Goal: Task Accomplishment & Management: Complete application form

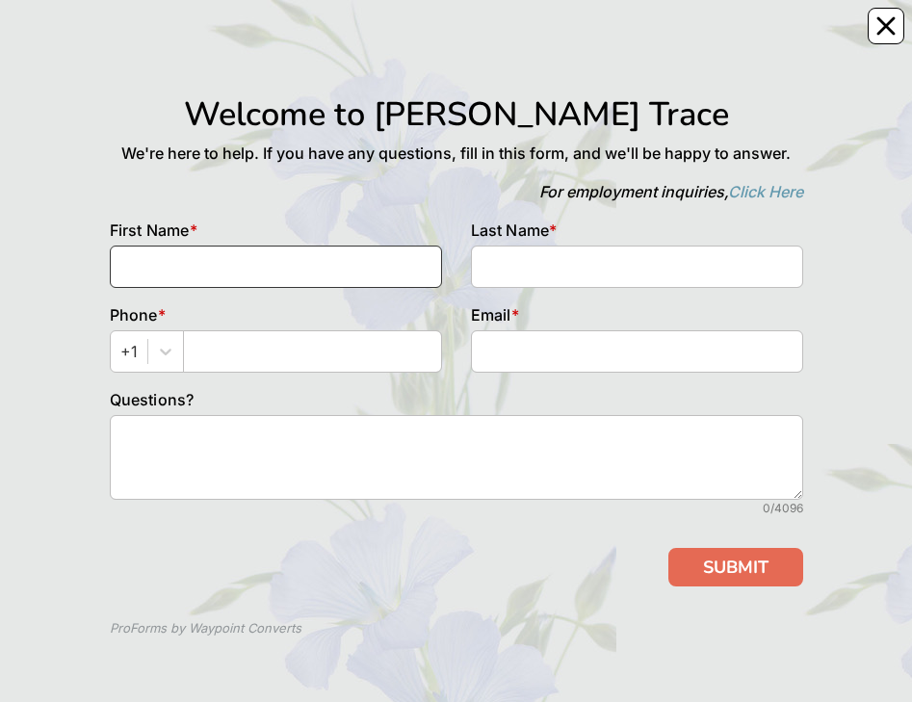
click at [215, 275] on input at bounding box center [276, 267] width 332 height 42
type input "[PERSON_NAME]"
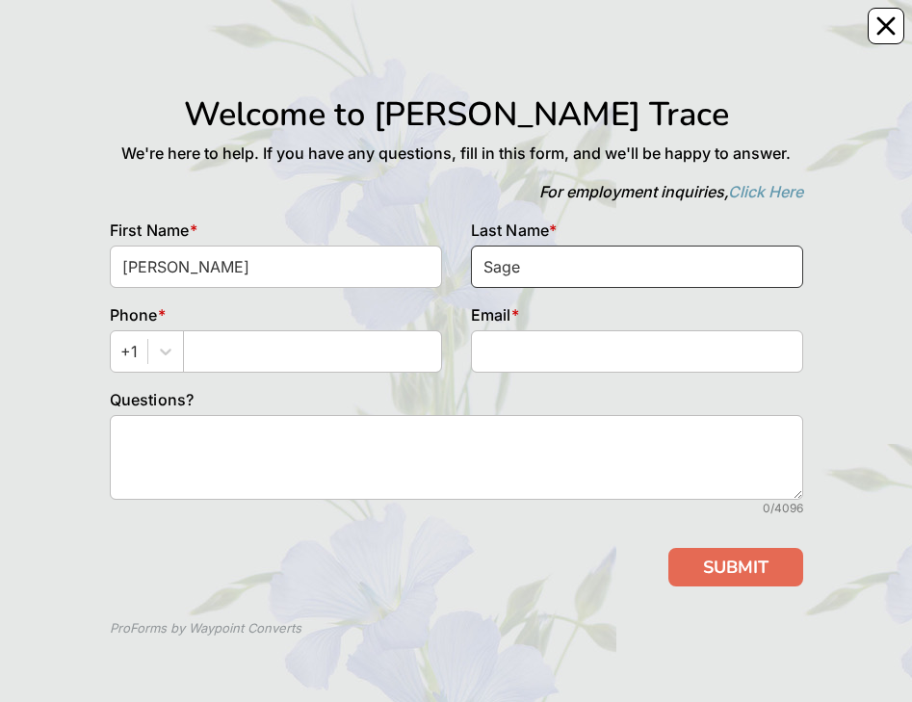
type input "Sage"
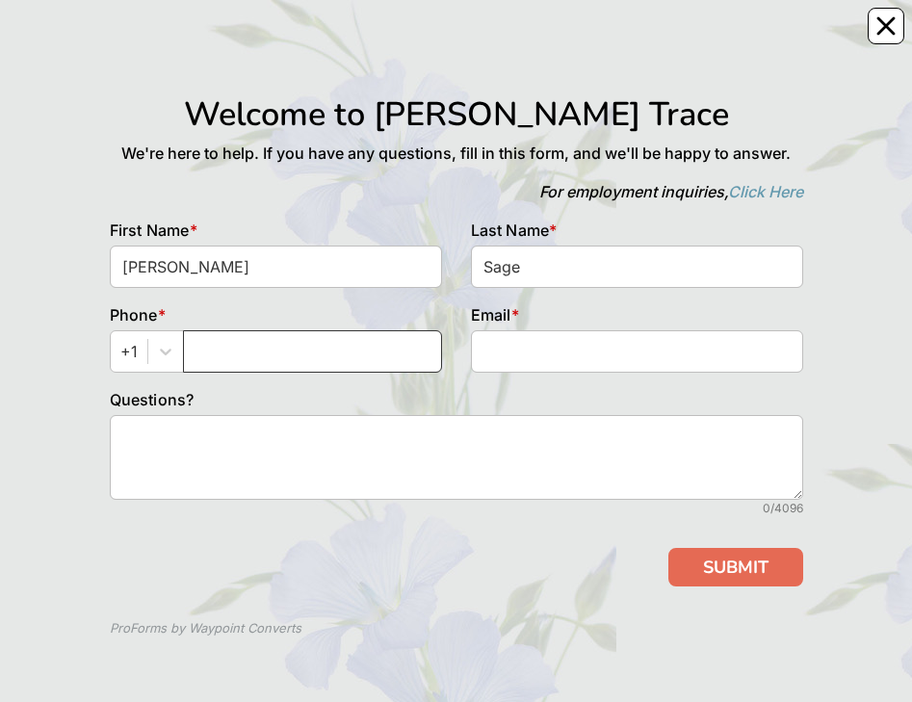
click at [230, 357] on input "text" at bounding box center [312, 351] width 259 height 42
type input "4078902290"
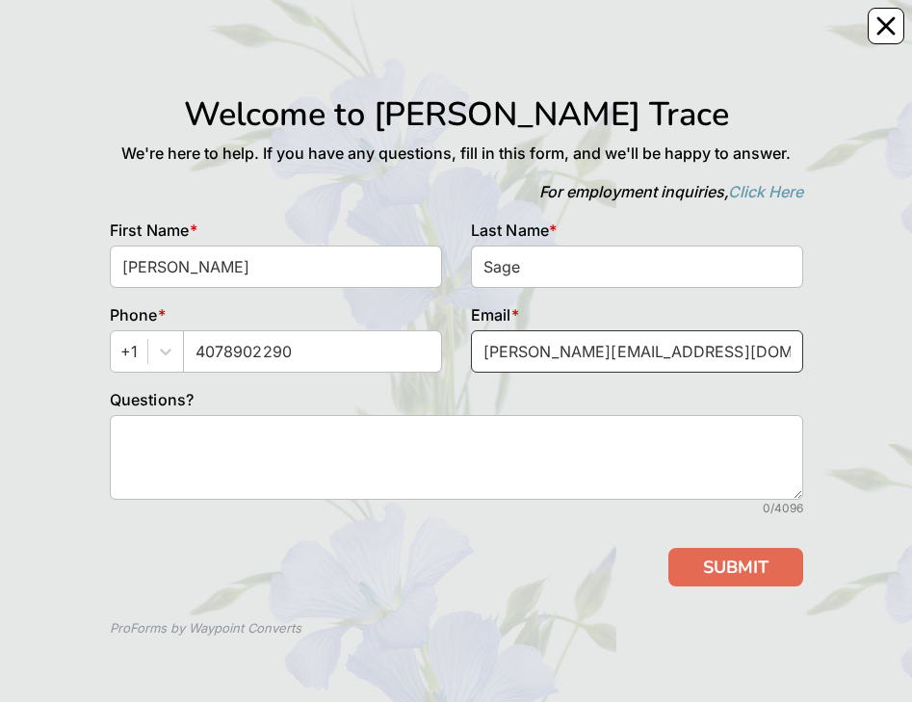
type input "[PERSON_NAME][EMAIL_ADDRESS][DOMAIN_NAME]"
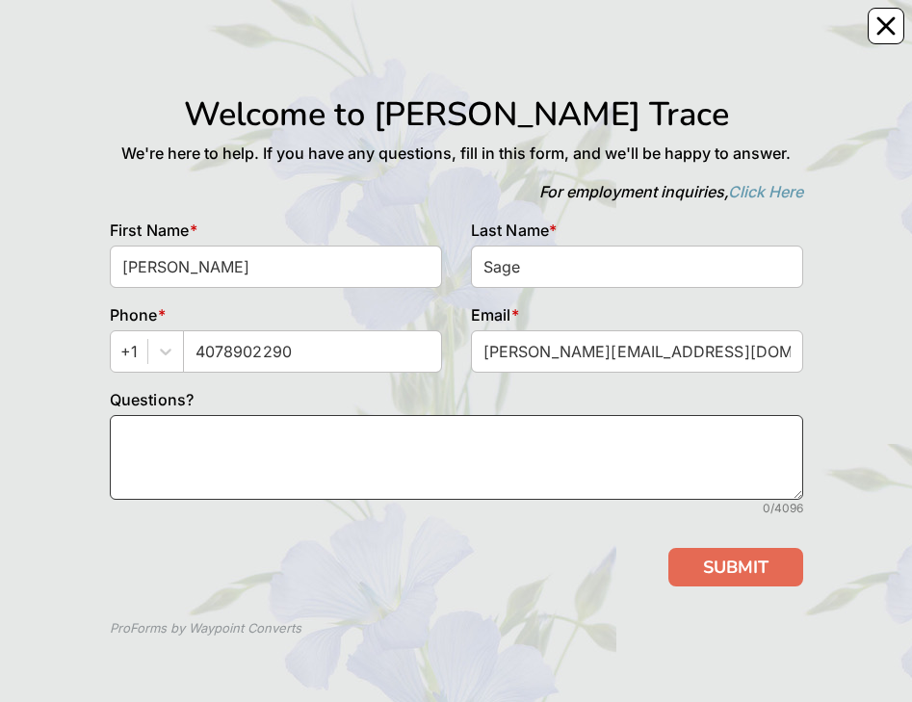
click at [364, 459] on textarea at bounding box center [456, 457] width 693 height 85
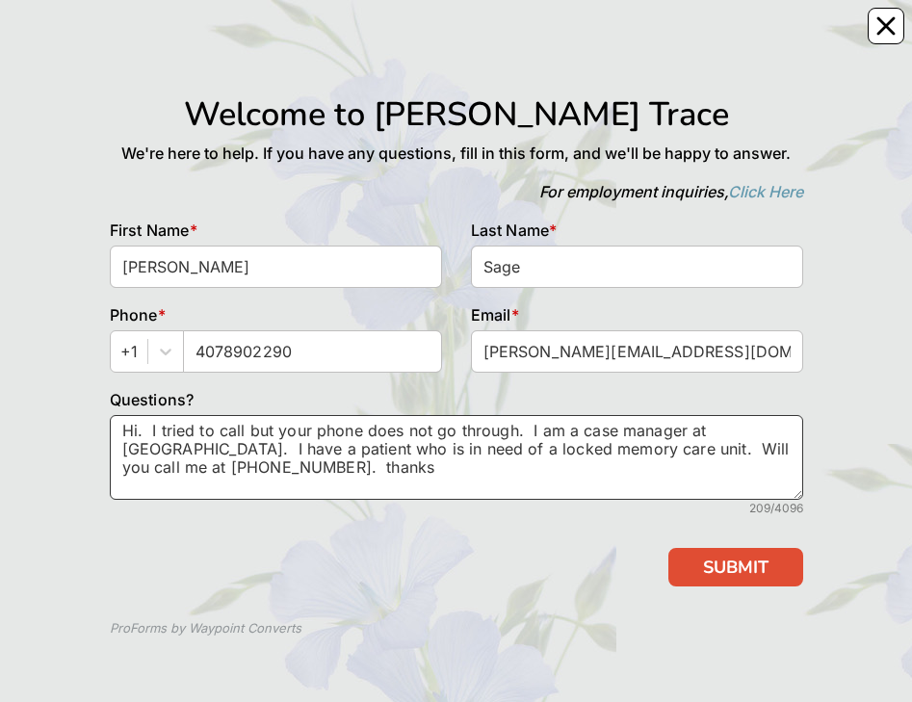
type textarea "Hi. I tried to call but your phone does not go through. I am a case manager at …"
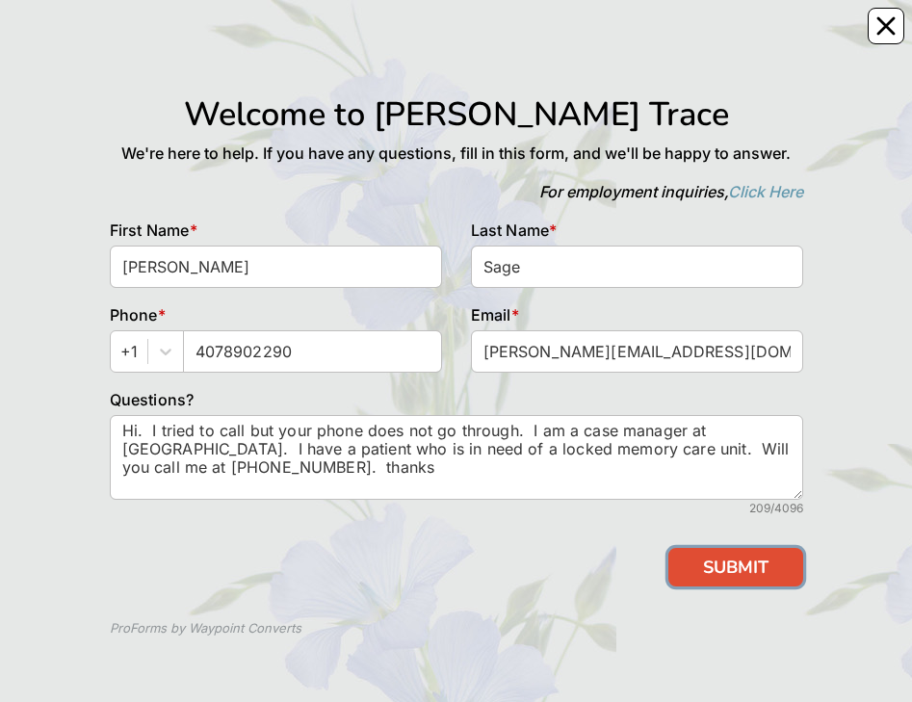
click at [743, 564] on button "SUBMIT" at bounding box center [735, 567] width 135 height 39
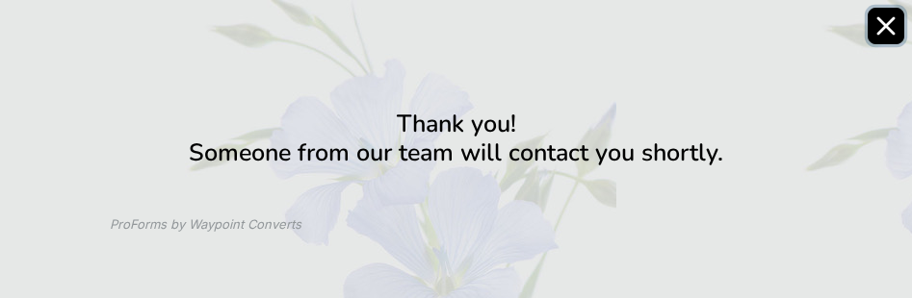
click at [890, 26] on icon "Close" at bounding box center [885, 25] width 19 height 19
